Goal: Transaction & Acquisition: Purchase product/service

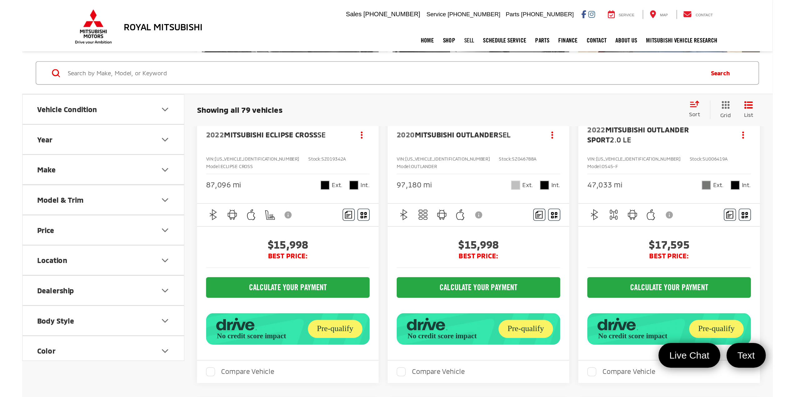
scroll to position [125, 0]
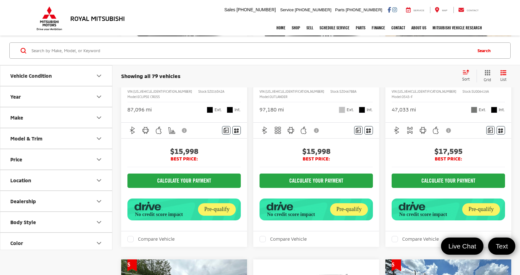
click at [160, 204] on icon "button" at bounding box center [148, 206] width 27 height 9
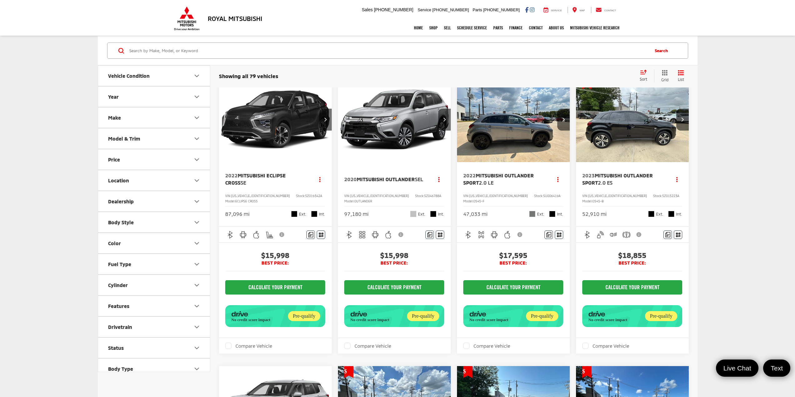
scroll to position [0, 0]
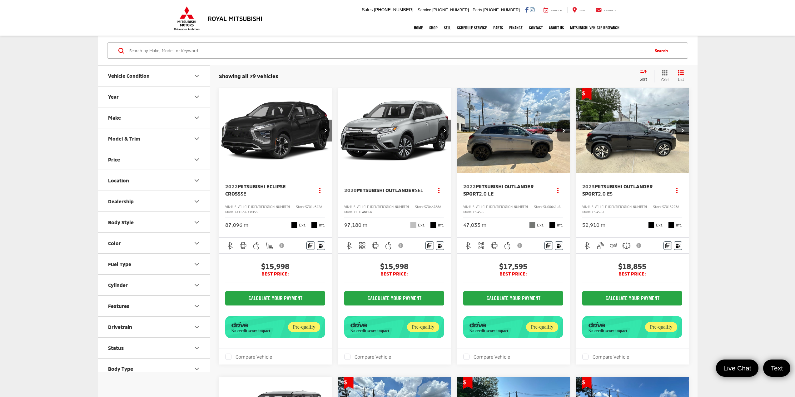
click at [520, 70] on link "Careers" at bounding box center [569, 71] width 47 height 14
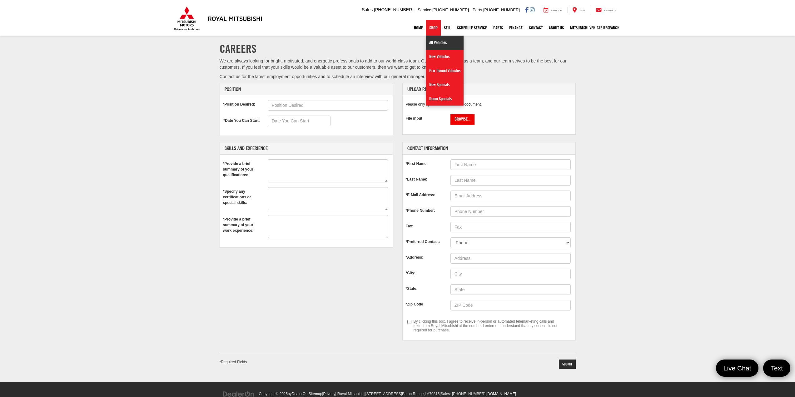
click at [437, 42] on link "All Vehicles" at bounding box center [444, 43] width 37 height 14
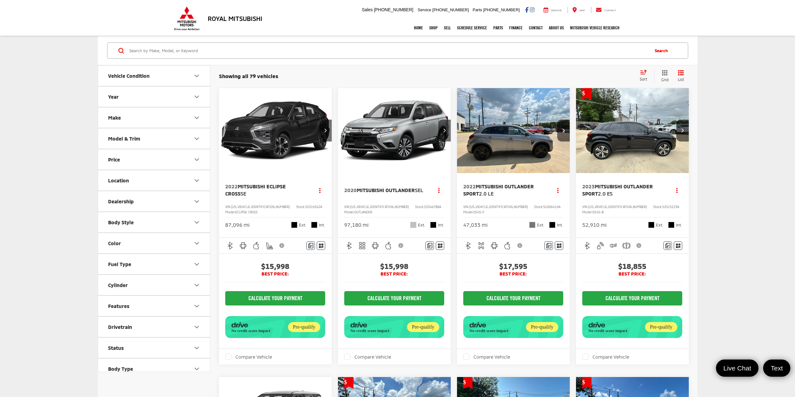
click at [604, 331] on div "No credit score impact" at bounding box center [607, 330] width 40 height 1
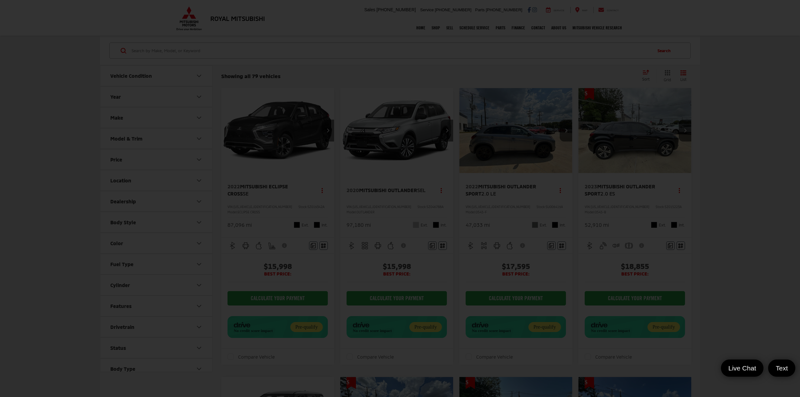
drag, startPoint x: 730, startPoint y: 297, endPoint x: 757, endPoint y: 300, distance: 26.7
click at [730, 297] on div at bounding box center [400, 198] width 800 height 397
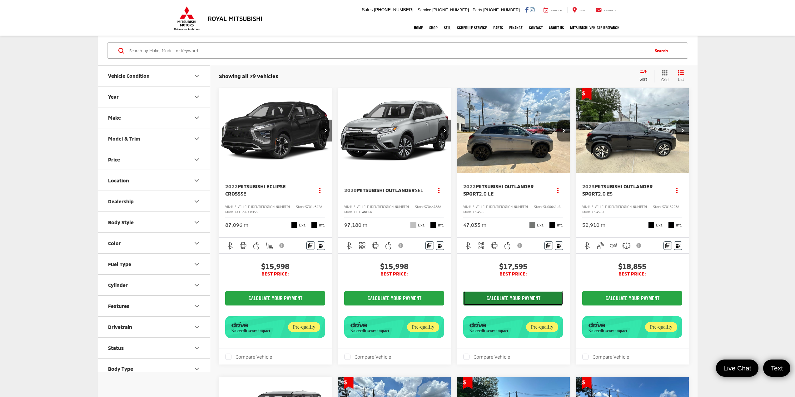
click at [504, 306] on button "CALCULATE YOUR PAYMENT" at bounding box center [513, 298] width 100 height 14
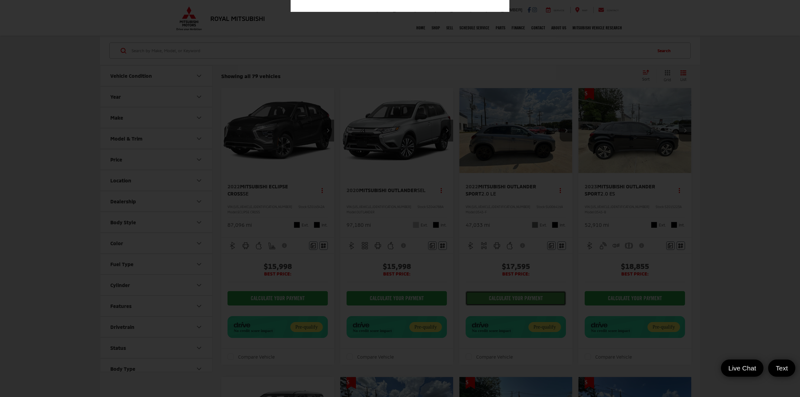
scroll to position [6, 0]
